Goal: Task Accomplishment & Management: Manage account settings

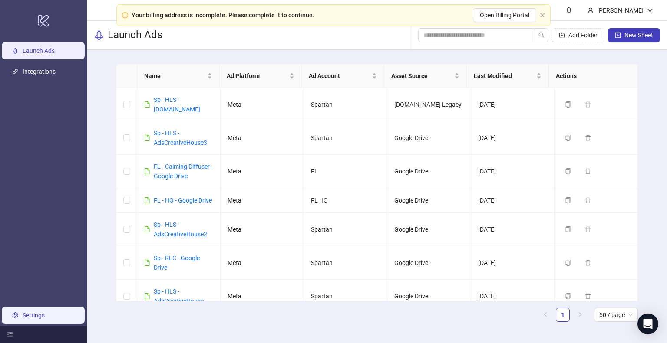
click at [43, 314] on link "Settings" at bounding box center [34, 315] width 22 height 7
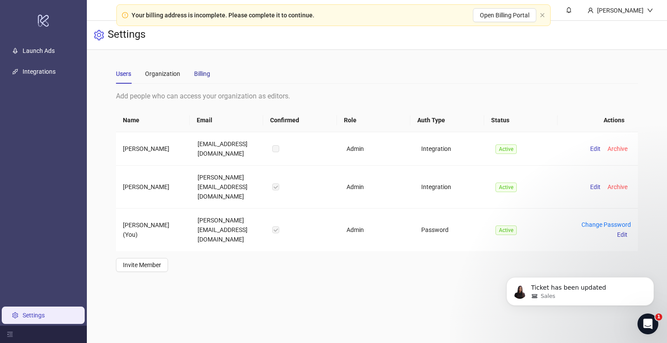
click at [201, 78] on div "Billing" at bounding box center [202, 74] width 16 height 10
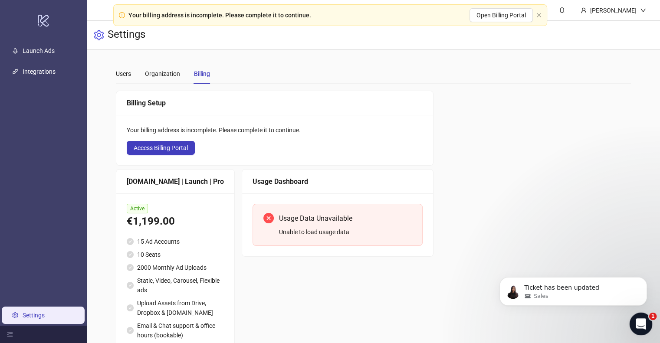
click at [632, 319] on div "Open Intercom Messenger" at bounding box center [639, 323] width 29 height 29
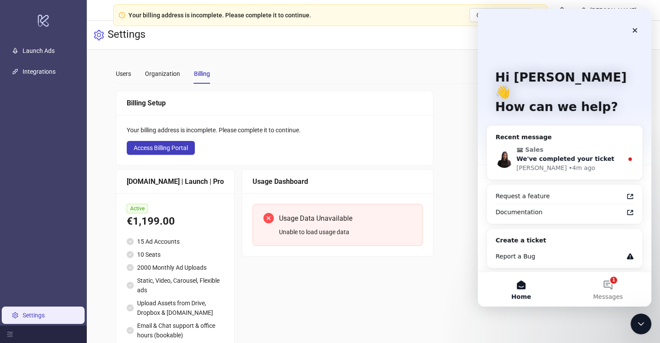
click at [589, 155] on span "We've completed your ticket" at bounding box center [565, 158] width 98 height 7
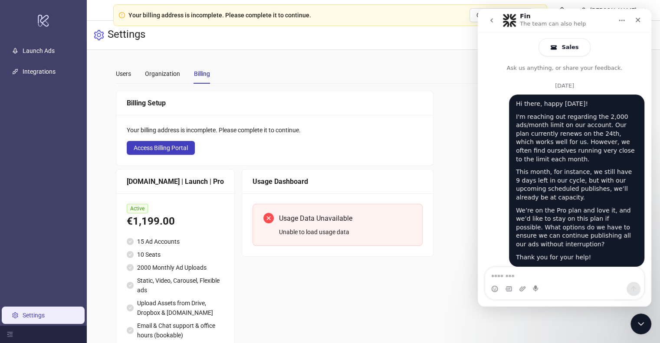
scroll to position [40, 0]
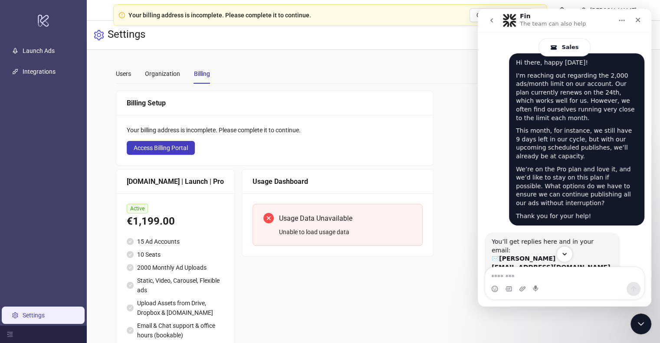
click at [565, 252] on icon "Scroll to bottom" at bounding box center [565, 254] width 8 height 8
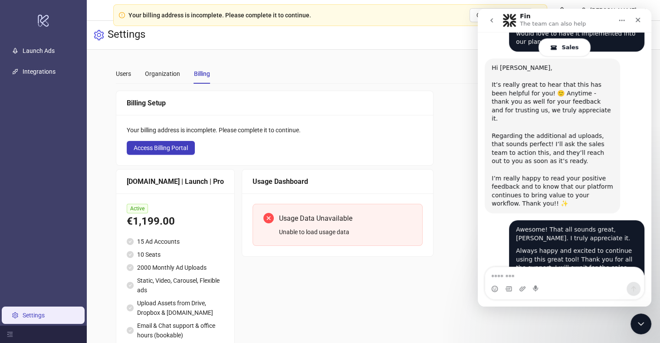
scroll to position [1412, 0]
click at [638, 19] on icon "Close" at bounding box center [637, 19] width 7 height 7
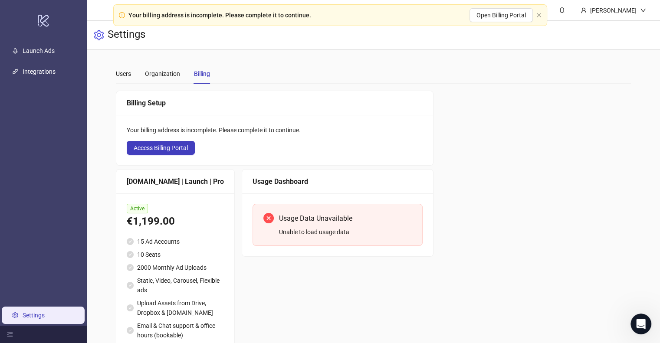
scroll to position [1412, 0]
click at [154, 148] on span "Access Billing Portal" at bounding box center [161, 148] width 54 height 7
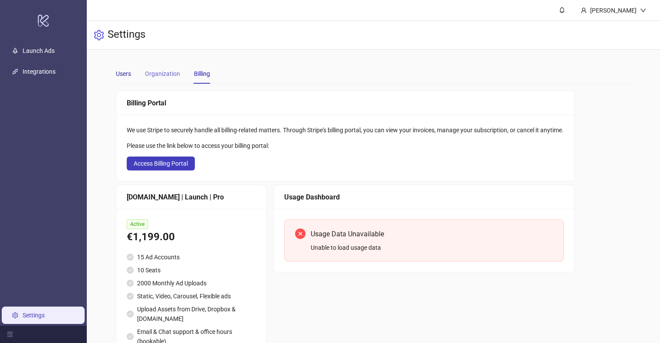
drag, startPoint x: 123, startPoint y: 73, endPoint x: 158, endPoint y: 72, distance: 35.2
click at [124, 73] on div "Users" at bounding box center [123, 74] width 15 height 10
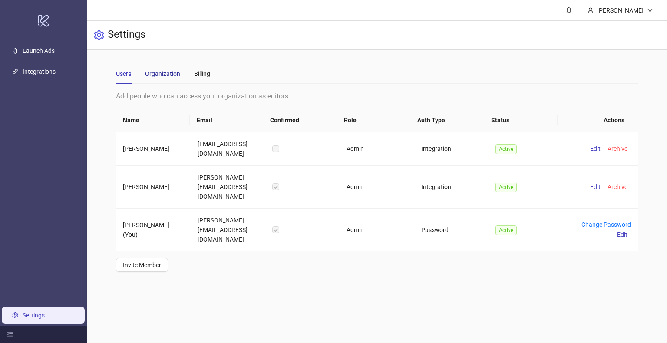
click at [166, 73] on div "Organization" at bounding box center [162, 74] width 35 height 10
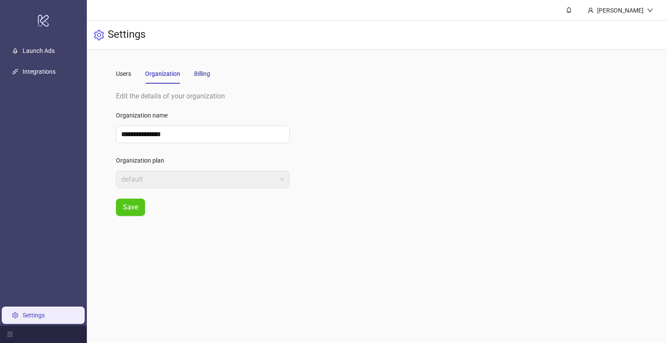
click at [206, 76] on div "Billing" at bounding box center [202, 74] width 16 height 10
